Goal: Information Seeking & Learning: Check status

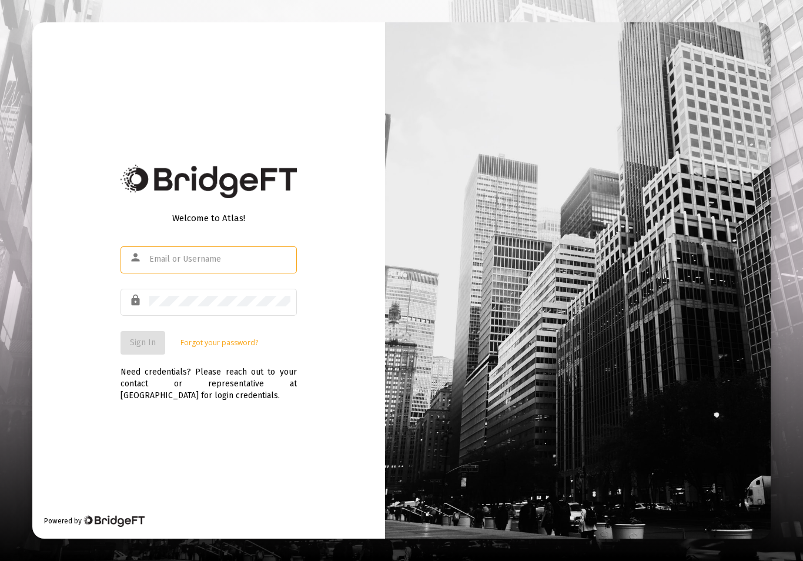
click at [215, 264] on input "text" at bounding box center [219, 258] width 141 height 9
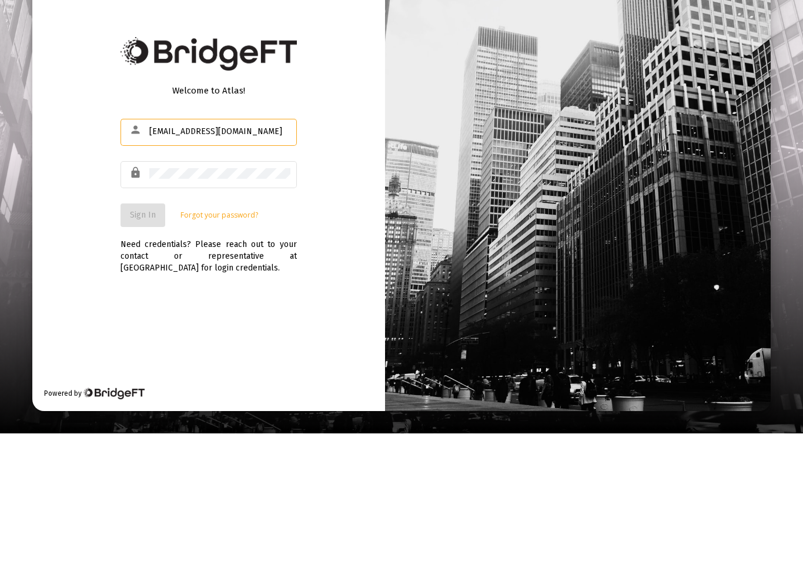
type input "[EMAIL_ADDRESS][DOMAIN_NAME]"
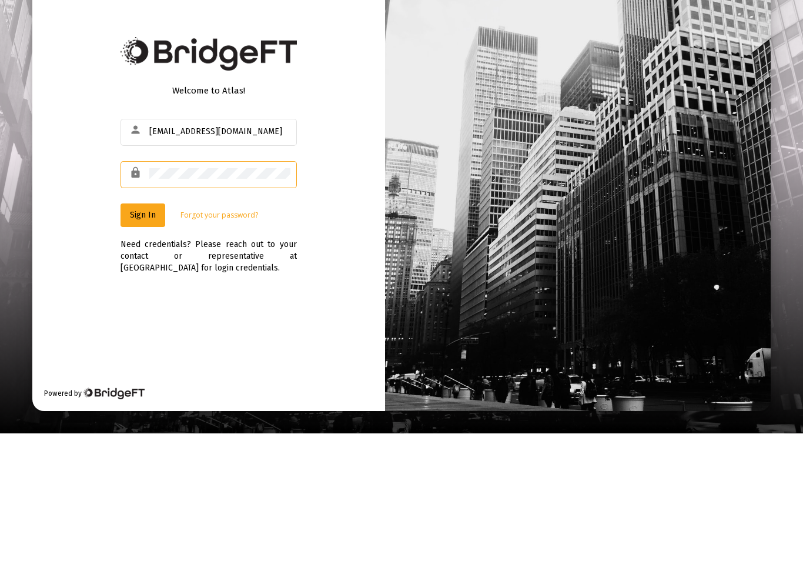
click at [160, 331] on button "Sign In" at bounding box center [142, 343] width 45 height 24
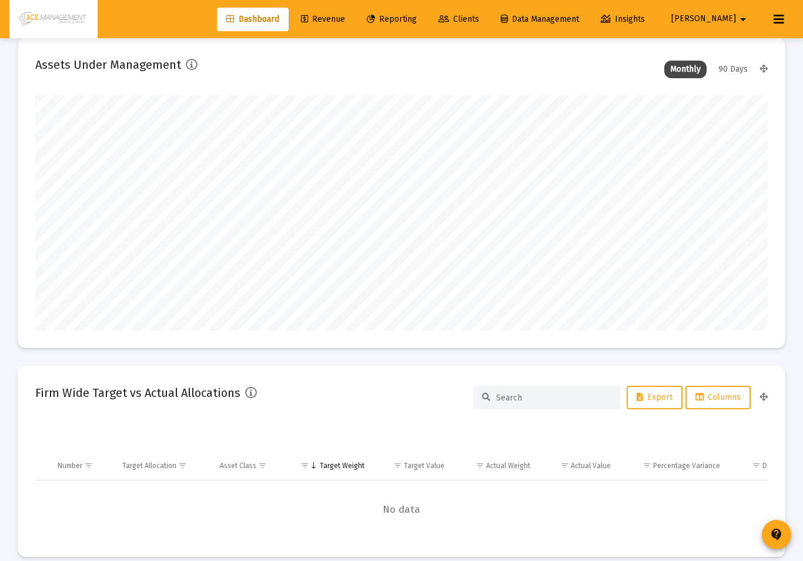
scroll to position [235, 732]
type input "[DATE]"
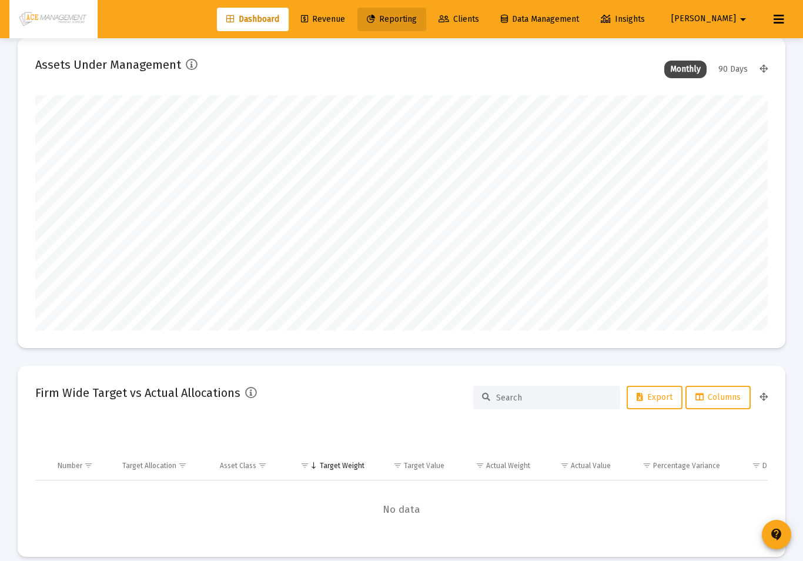
click at [426, 25] on link "Reporting" at bounding box center [391, 20] width 69 height 24
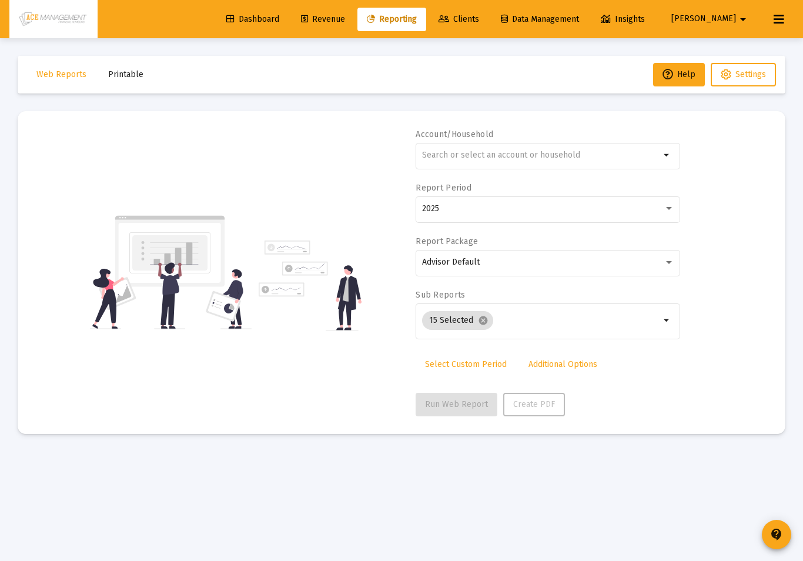
click at [610, 150] on input "text" at bounding box center [541, 154] width 238 height 9
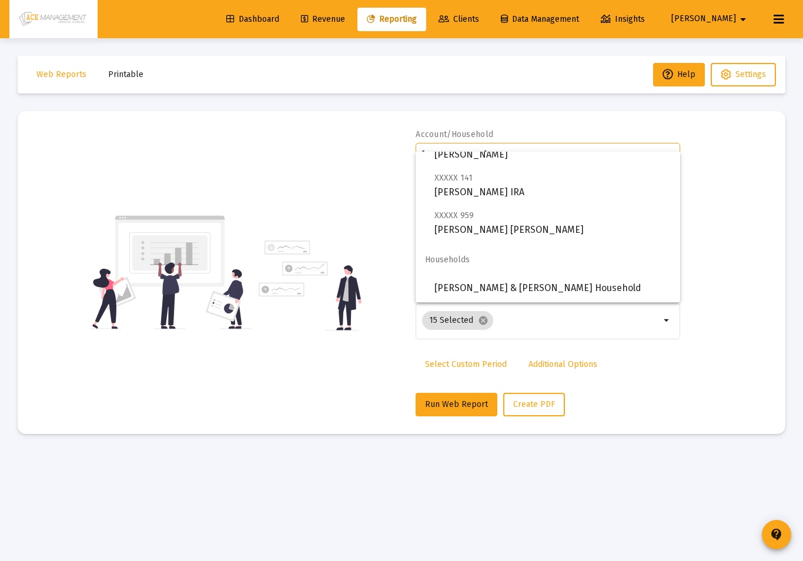
scroll to position [47, 0]
click at [545, 287] on span "[PERSON_NAME] & [PERSON_NAME] Household" at bounding box center [552, 288] width 236 height 28
type input "[PERSON_NAME] & [PERSON_NAME] Household"
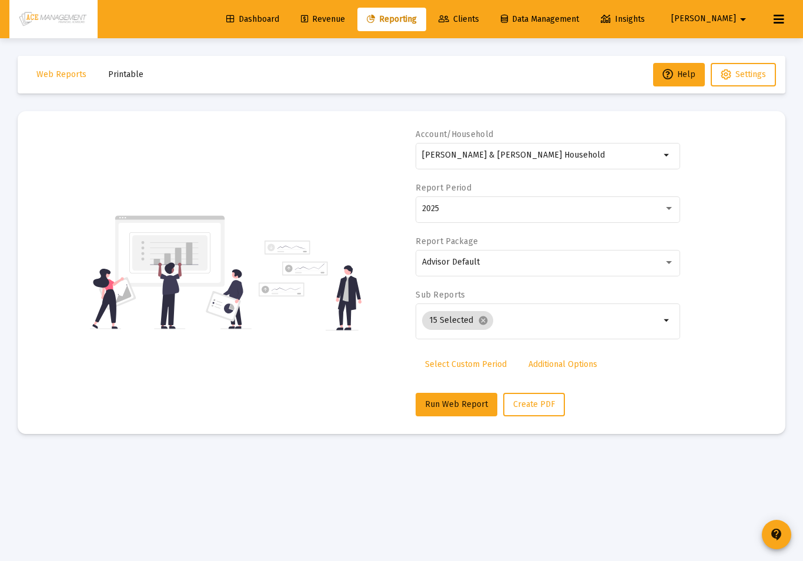
click at [446, 399] on span "Run Web Report" at bounding box center [456, 404] width 63 height 10
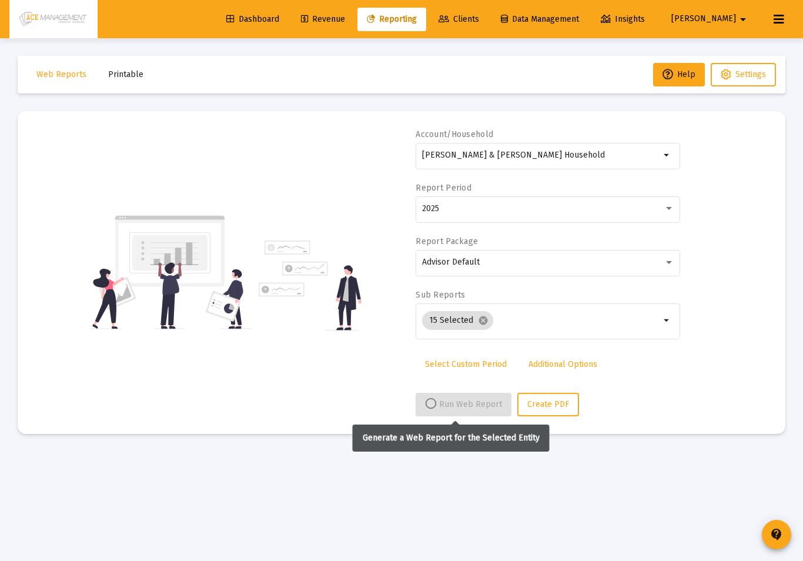
select select "View all"
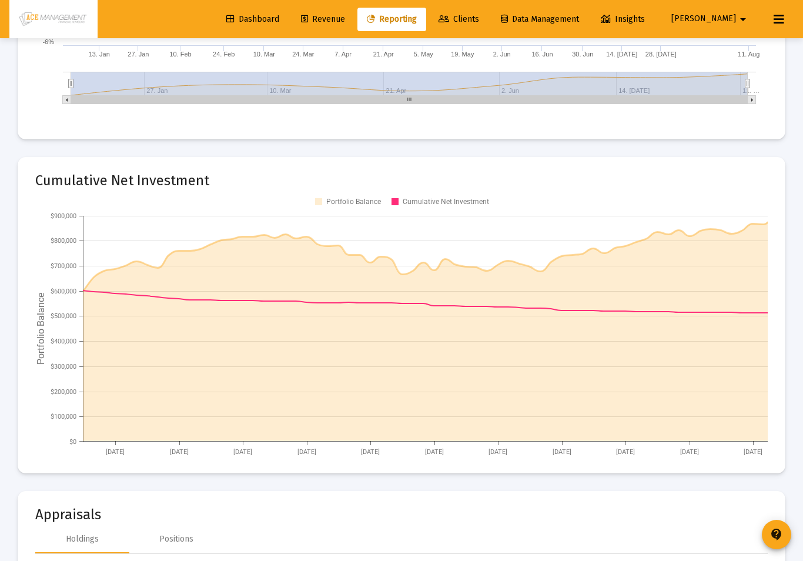
scroll to position [2390, 0]
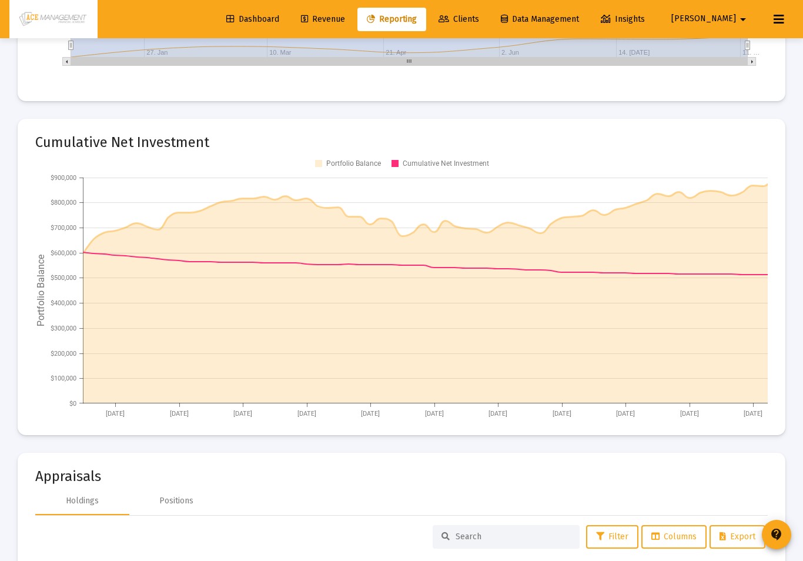
click at [761, 170] on rect at bounding box center [401, 285] width 732 height 264
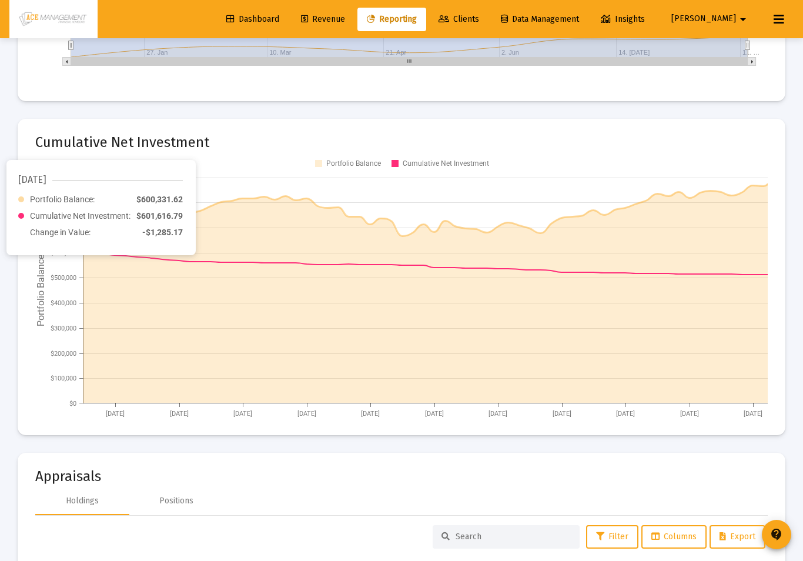
click at [764, 186] on rect at bounding box center [401, 285] width 732 height 264
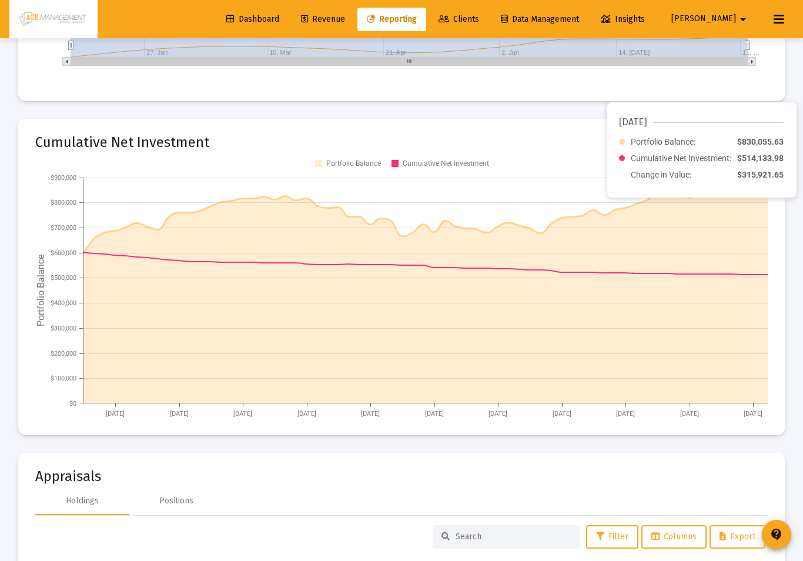
click at [736, 186] on rect at bounding box center [401, 285] width 732 height 264
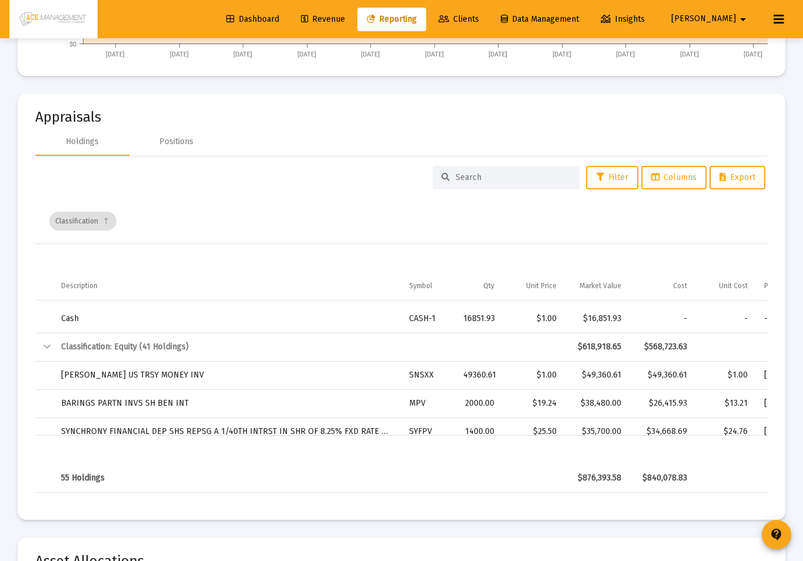
scroll to position [52, 0]
click at [179, 147] on div "Positions" at bounding box center [176, 142] width 34 height 12
